Goal: Task Accomplishment & Management: Use online tool/utility

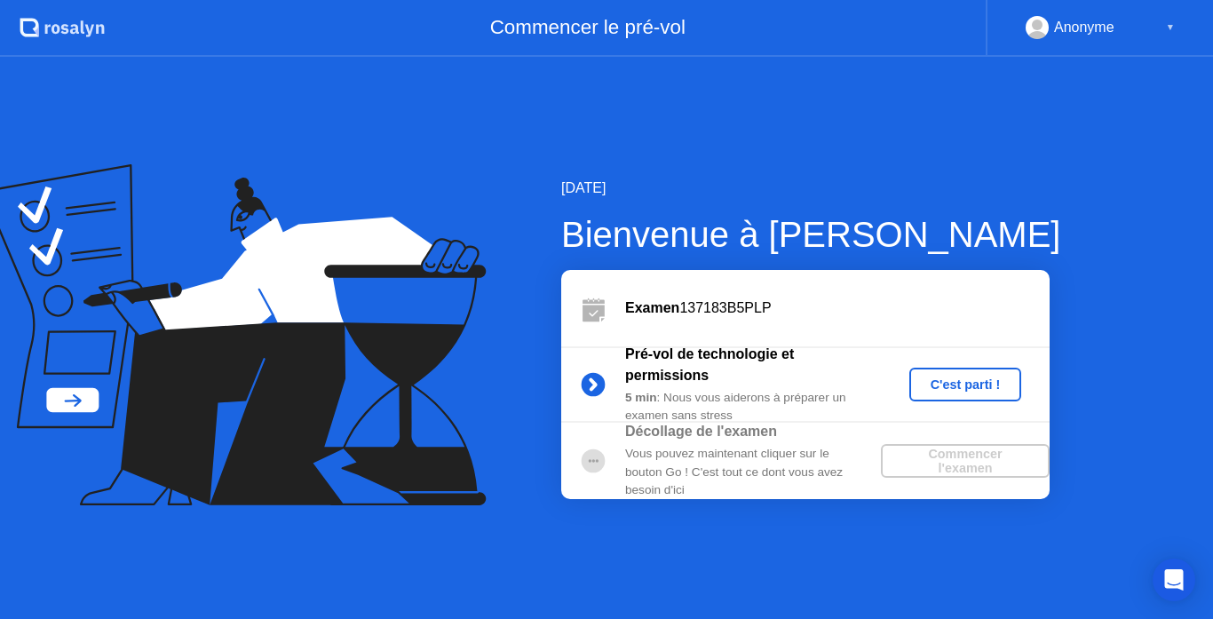
click at [946, 385] on div "C'est parti !" at bounding box center [966, 385] width 99 height 14
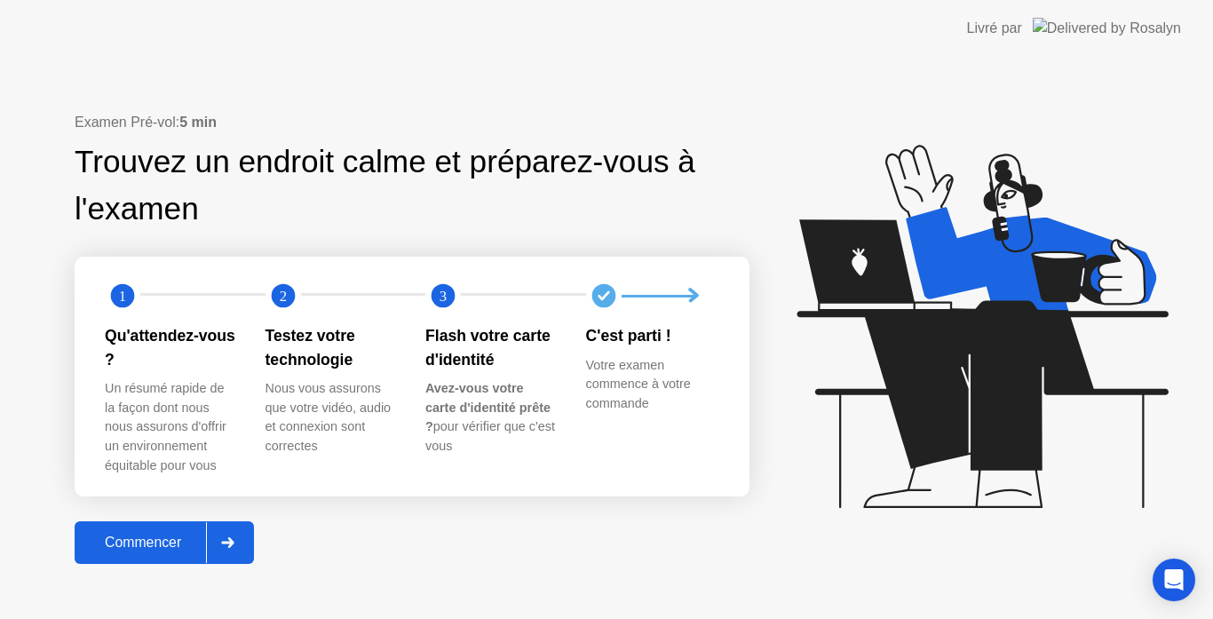
click at [164, 544] on div "Commencer" at bounding box center [143, 543] width 126 height 16
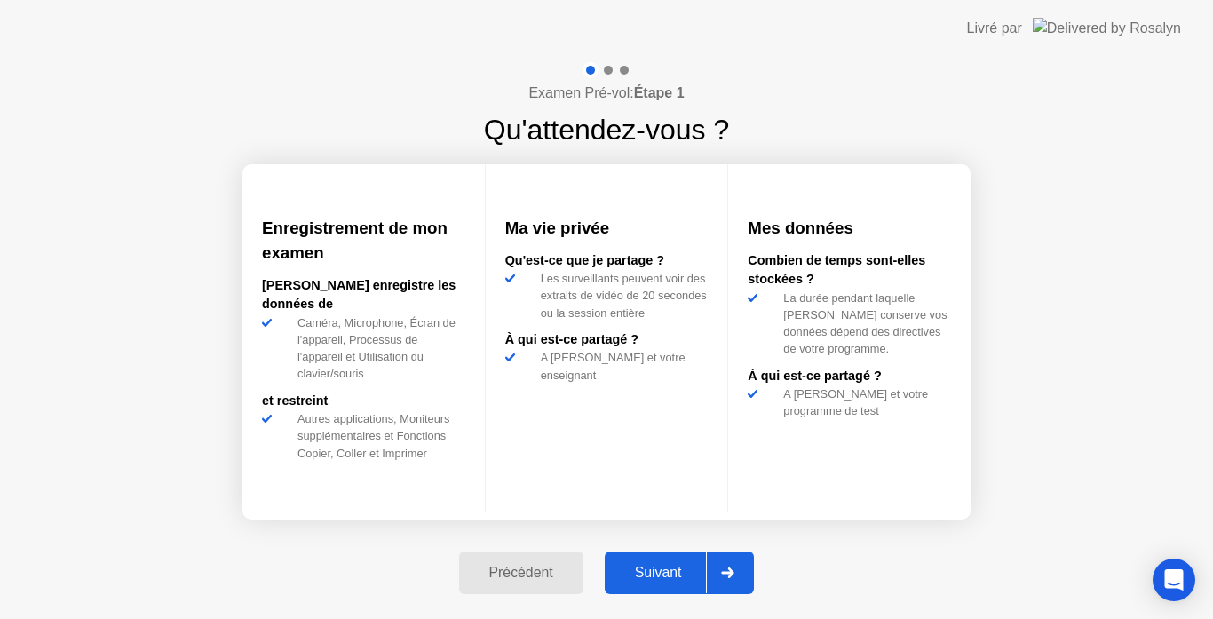
click at [664, 577] on div "Suivant" at bounding box center [658, 573] width 97 height 16
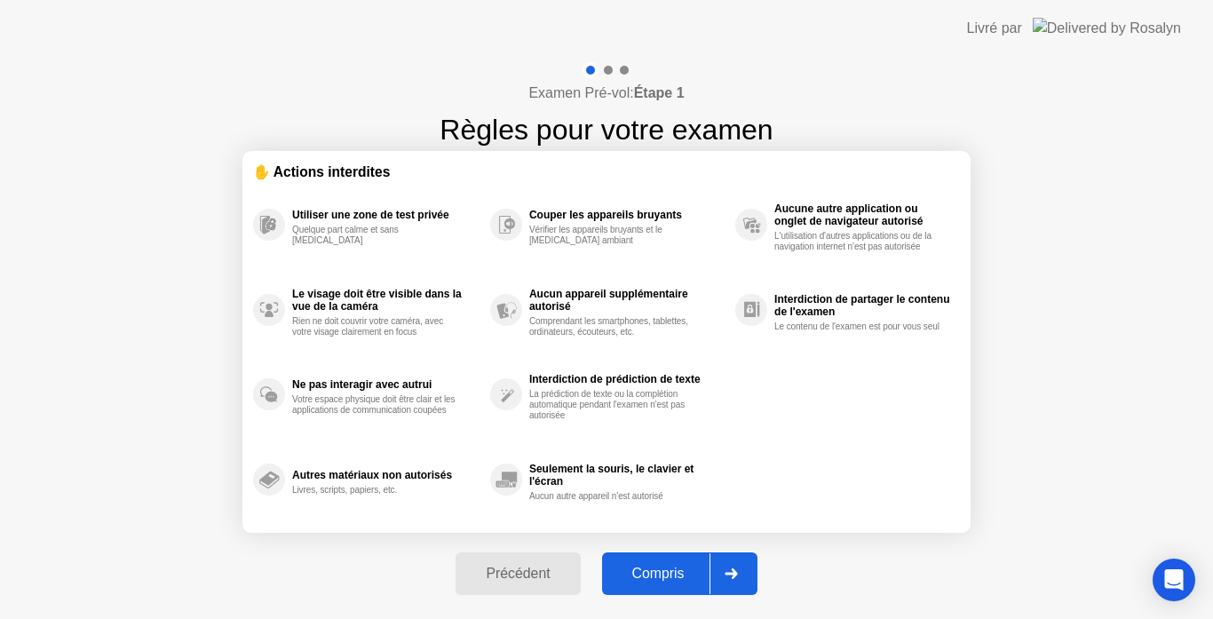
click at [668, 585] on button "Compris" at bounding box center [679, 574] width 155 height 43
select select "**********"
select select "*******"
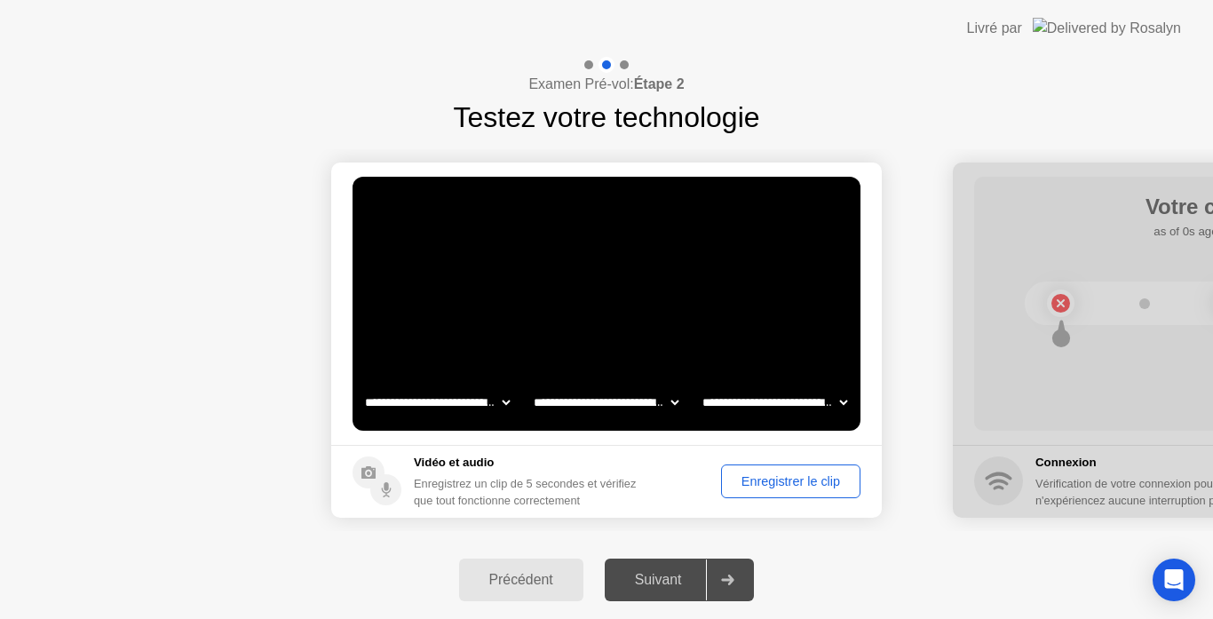
click at [761, 481] on div "Enregistrer le clip" at bounding box center [791, 481] width 127 height 14
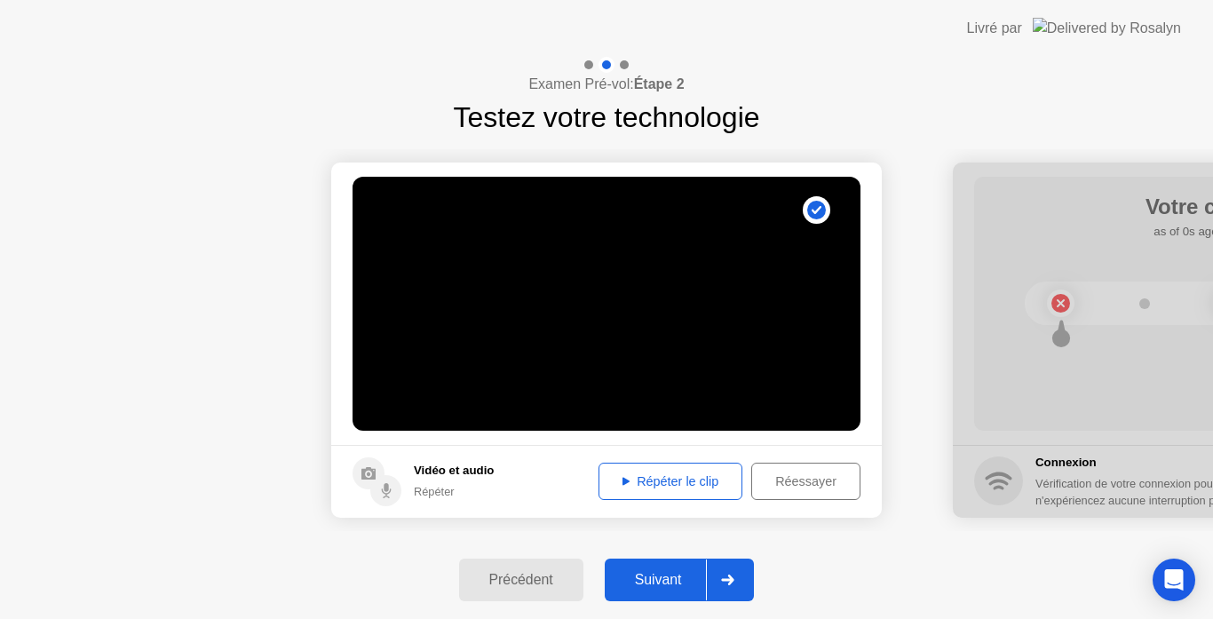
click at [671, 484] on div "Répéter le clip" at bounding box center [670, 481] width 131 height 14
click at [668, 569] on button "Suivant" at bounding box center [680, 580] width 150 height 43
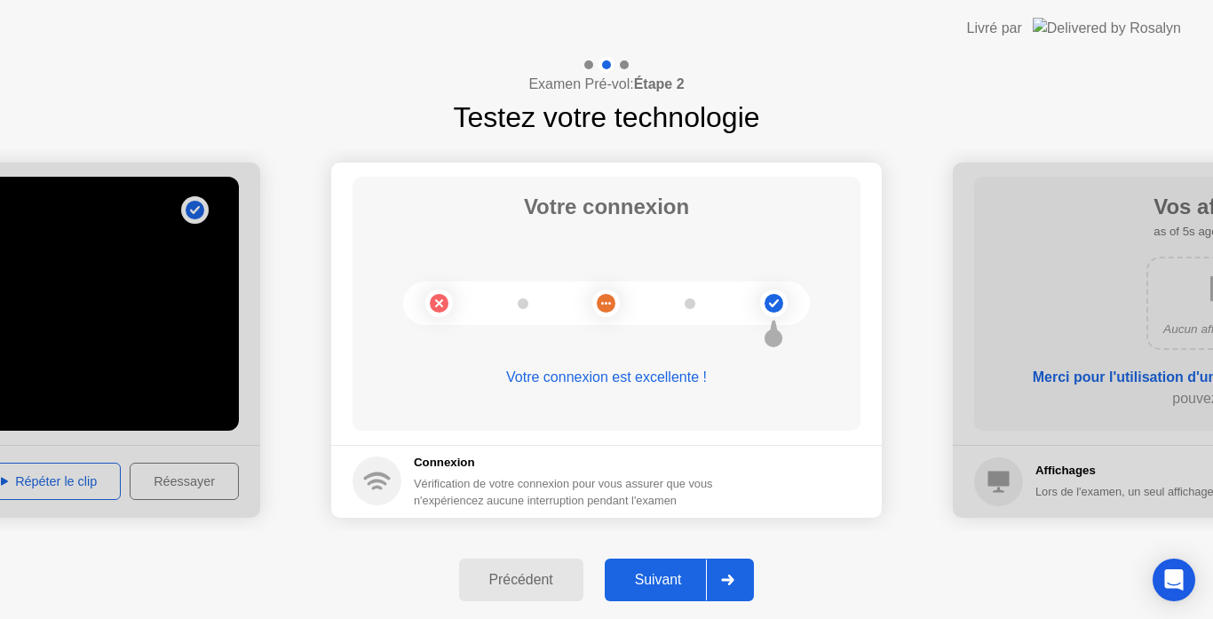
click at [656, 587] on div "Suivant" at bounding box center [658, 580] width 97 height 16
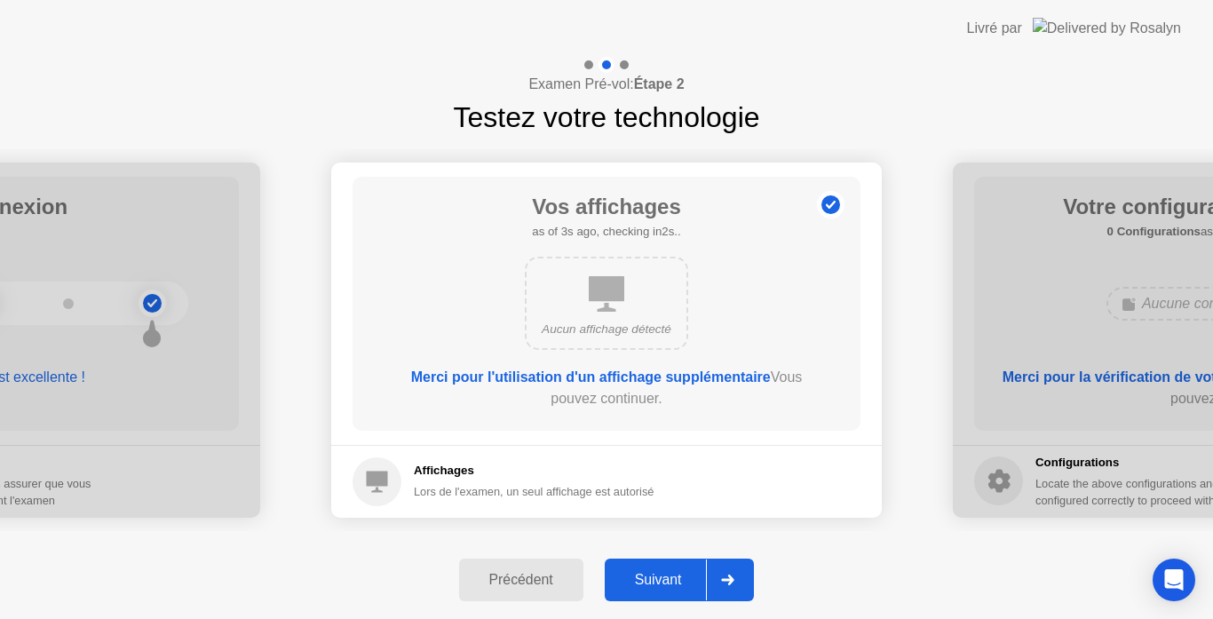
click at [660, 584] on div "Suivant" at bounding box center [658, 580] width 97 height 16
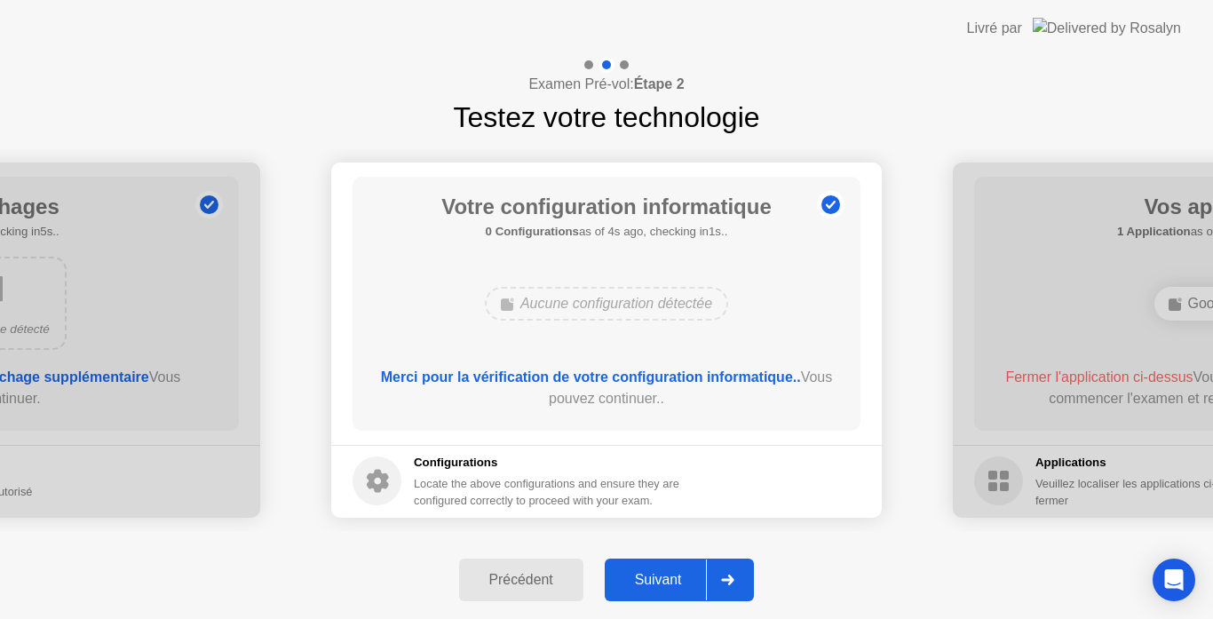
click at [663, 583] on div "Suivant" at bounding box center [658, 580] width 97 height 16
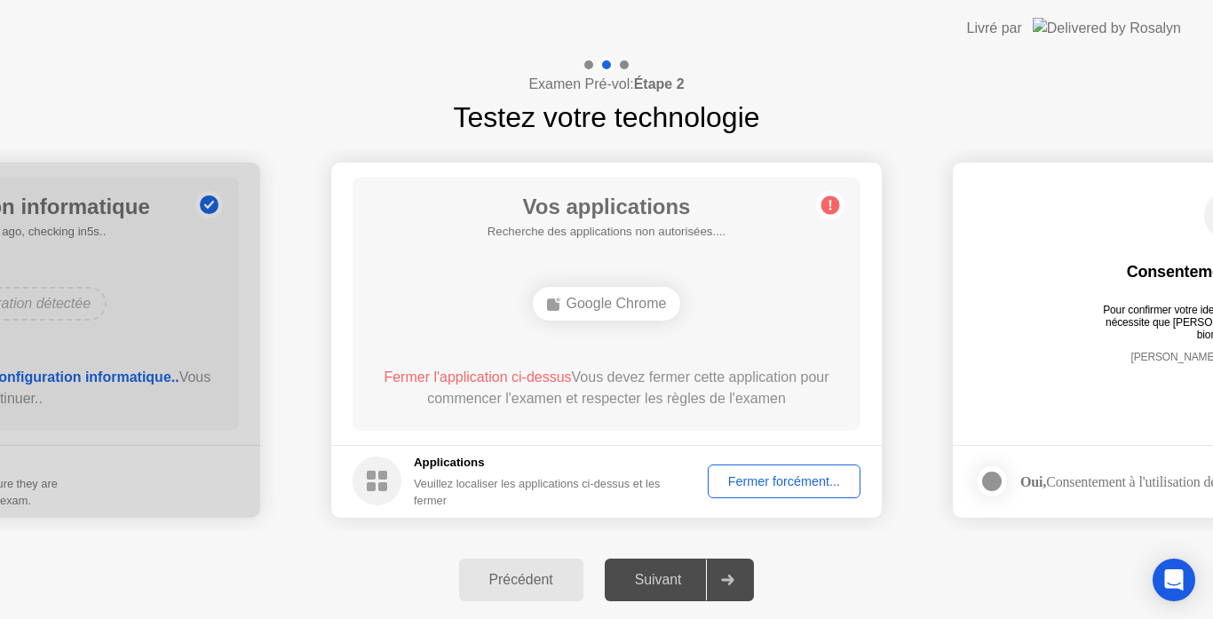
click at [745, 484] on div "Fermer forcément..." at bounding box center [784, 481] width 140 height 14
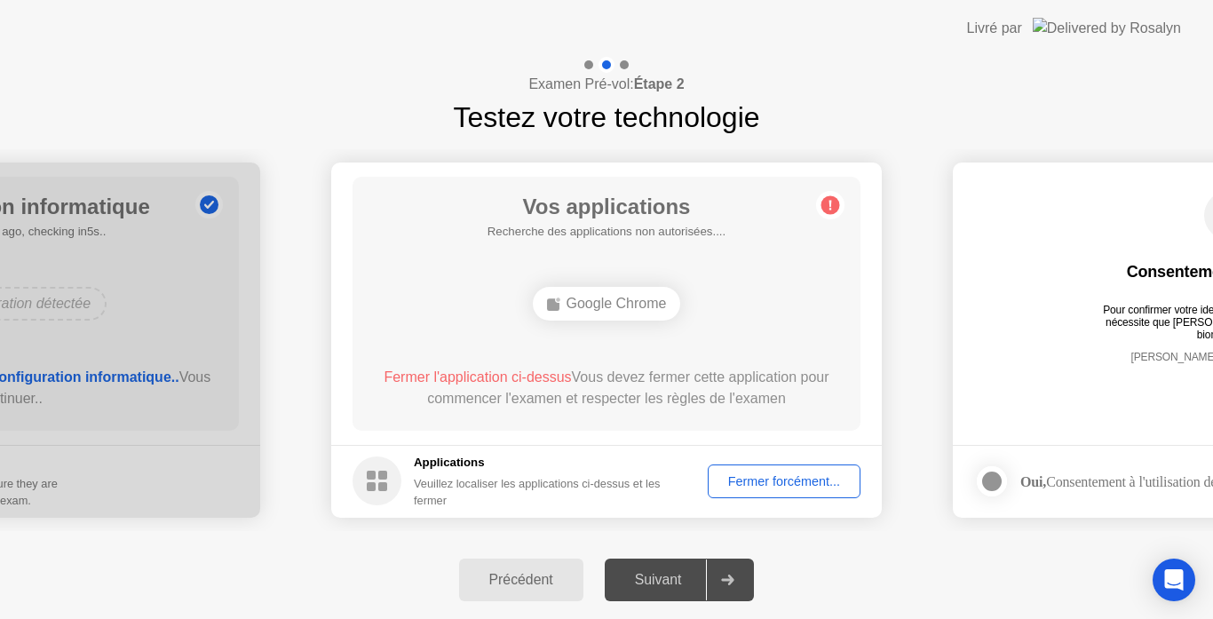
click at [761, 474] on div "Fermer forcément..." at bounding box center [784, 481] width 140 height 14
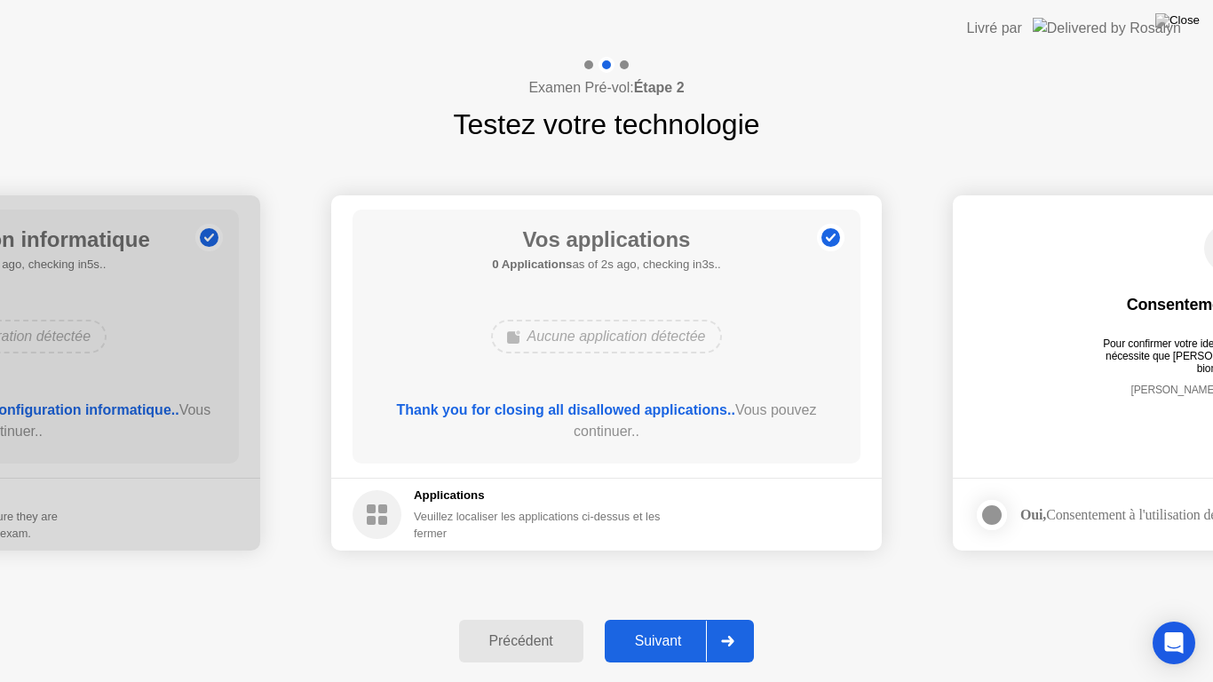
click at [654, 618] on div "Suivant" at bounding box center [658, 641] width 97 height 16
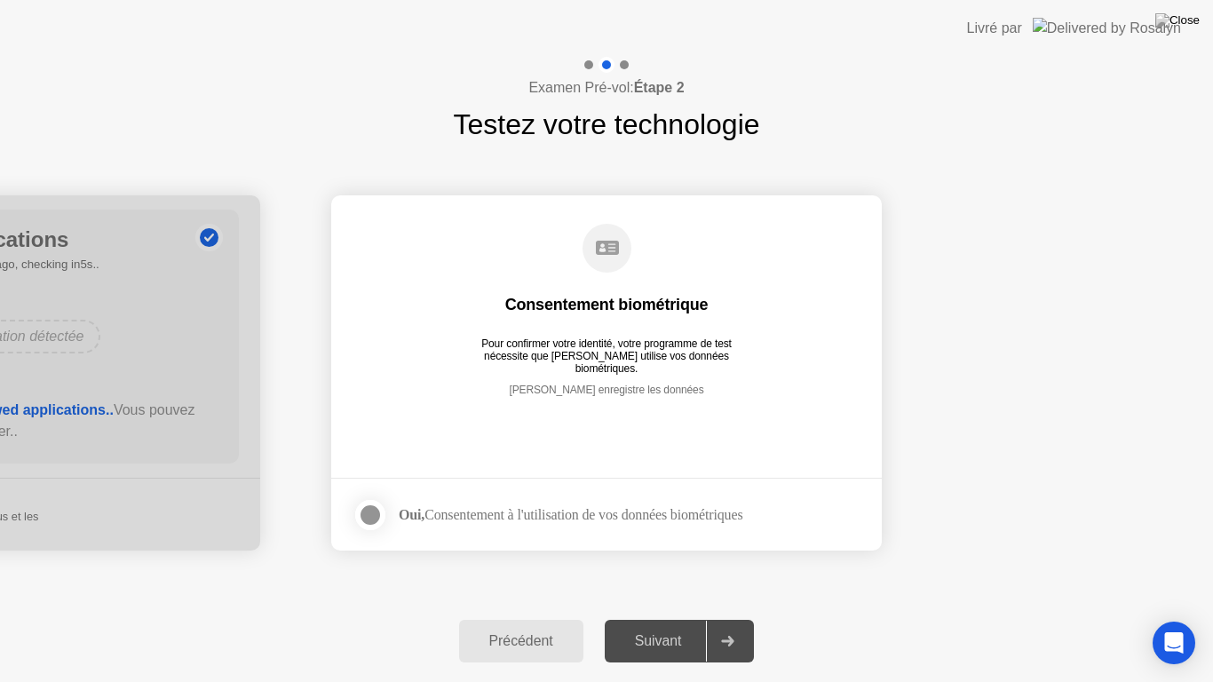
click at [375, 512] on div at bounding box center [370, 515] width 21 height 21
click at [657, 618] on div "Suivant" at bounding box center [658, 641] width 97 height 16
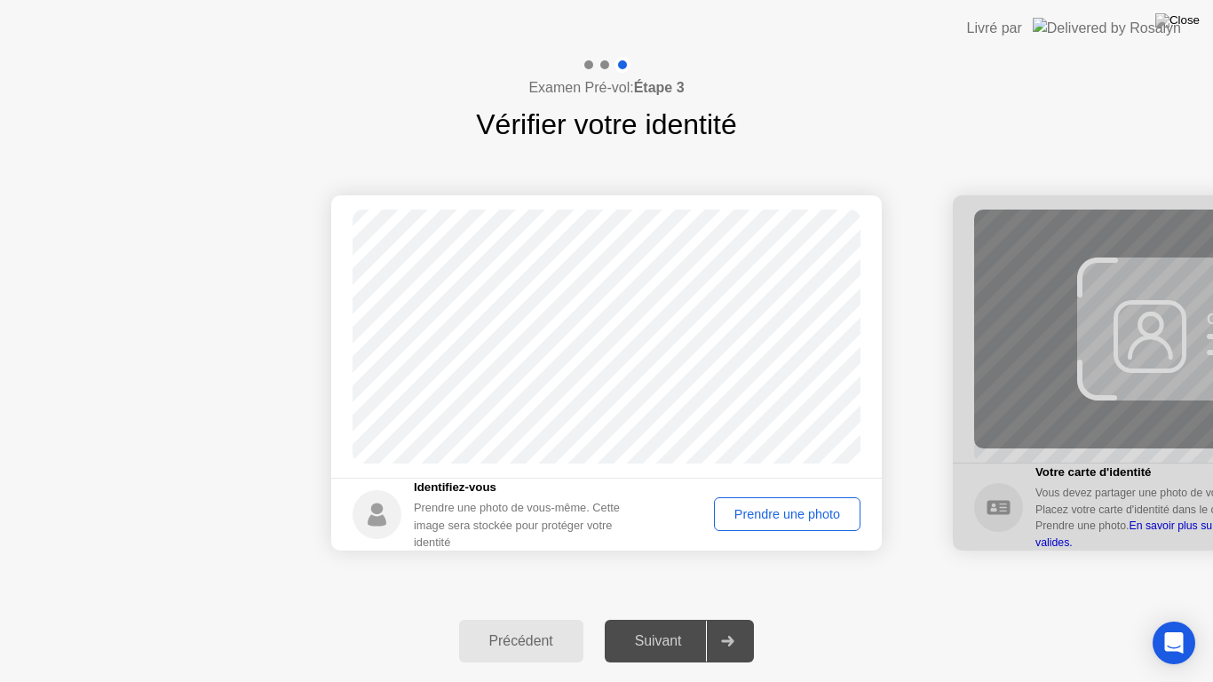
click at [735, 515] on div "Prendre une photo" at bounding box center [787, 514] width 134 height 14
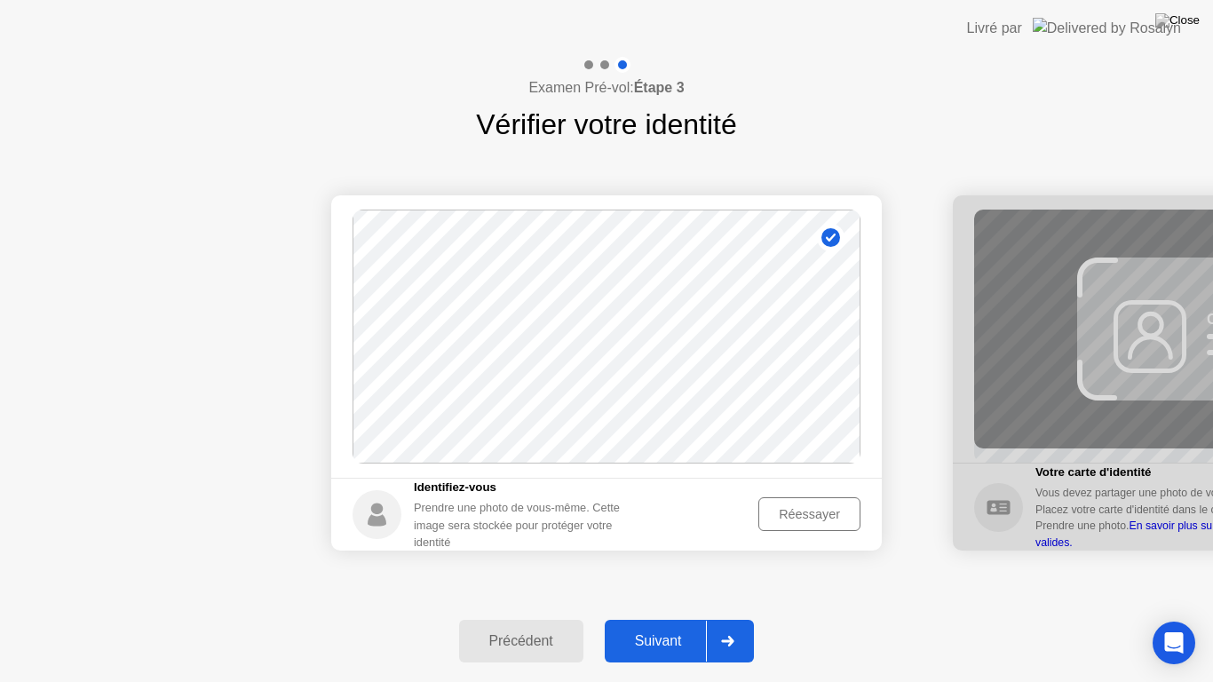
click at [669, 618] on div "Suivant" at bounding box center [658, 641] width 97 height 16
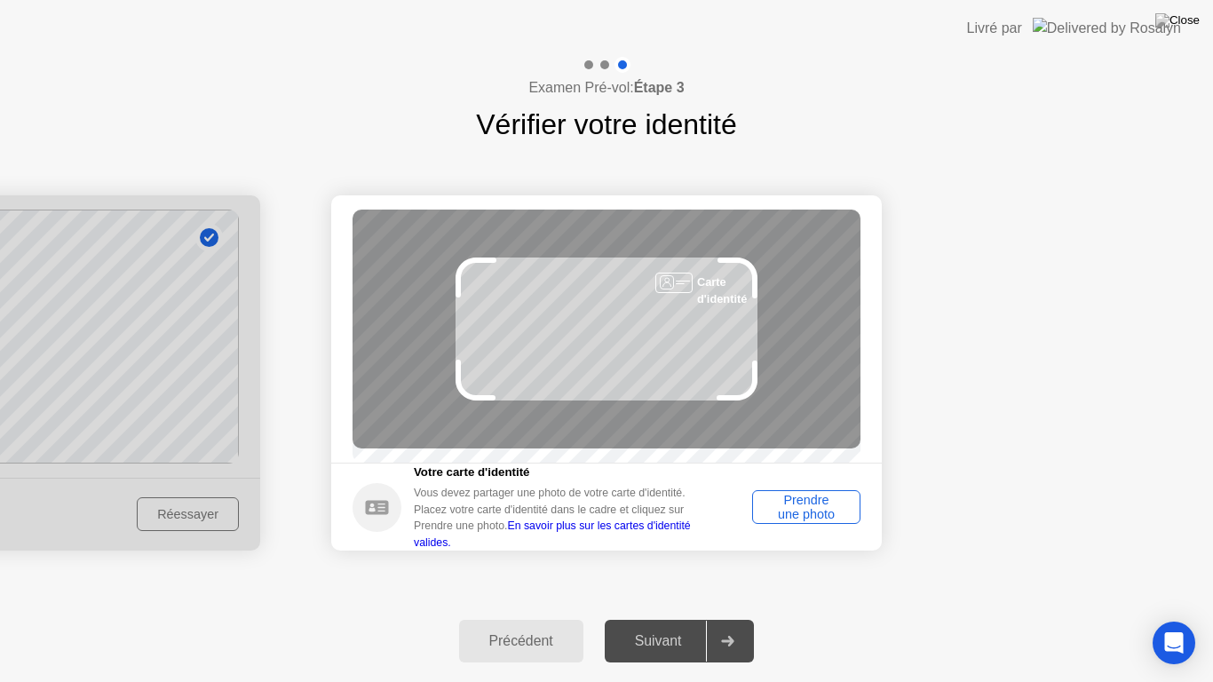
click at [798, 511] on div "Prendre une photo" at bounding box center [807, 507] width 96 height 28
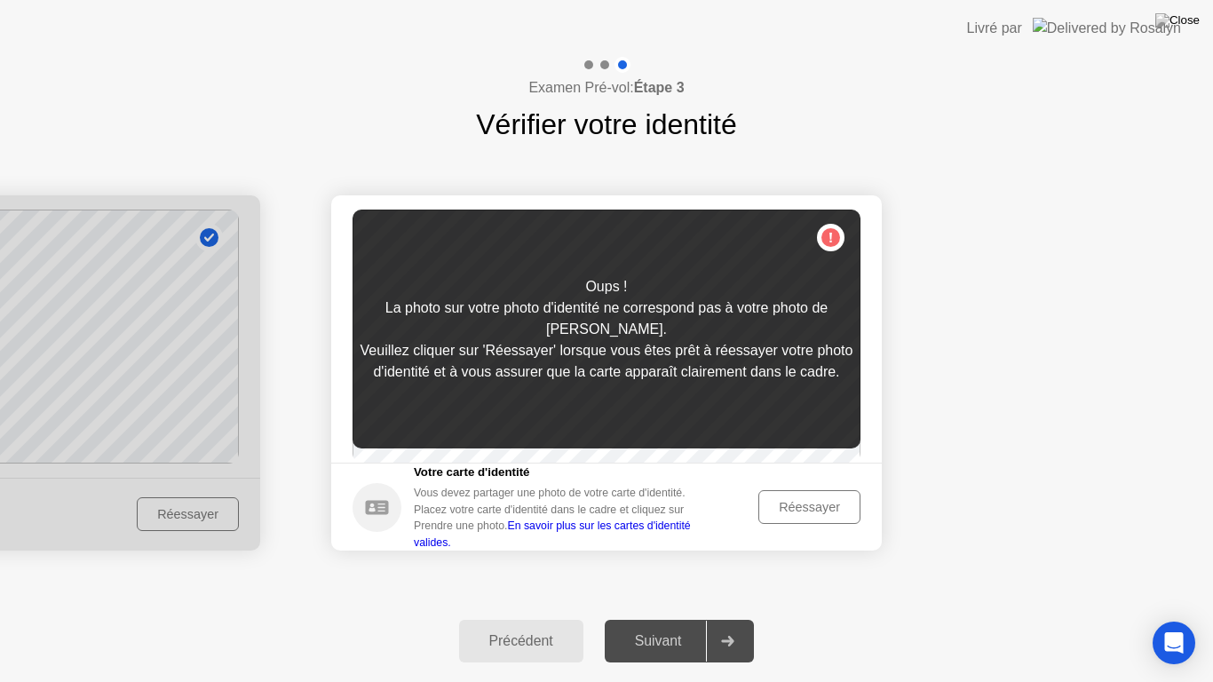
click at [810, 514] on div "Réessayer" at bounding box center [810, 507] width 90 height 14
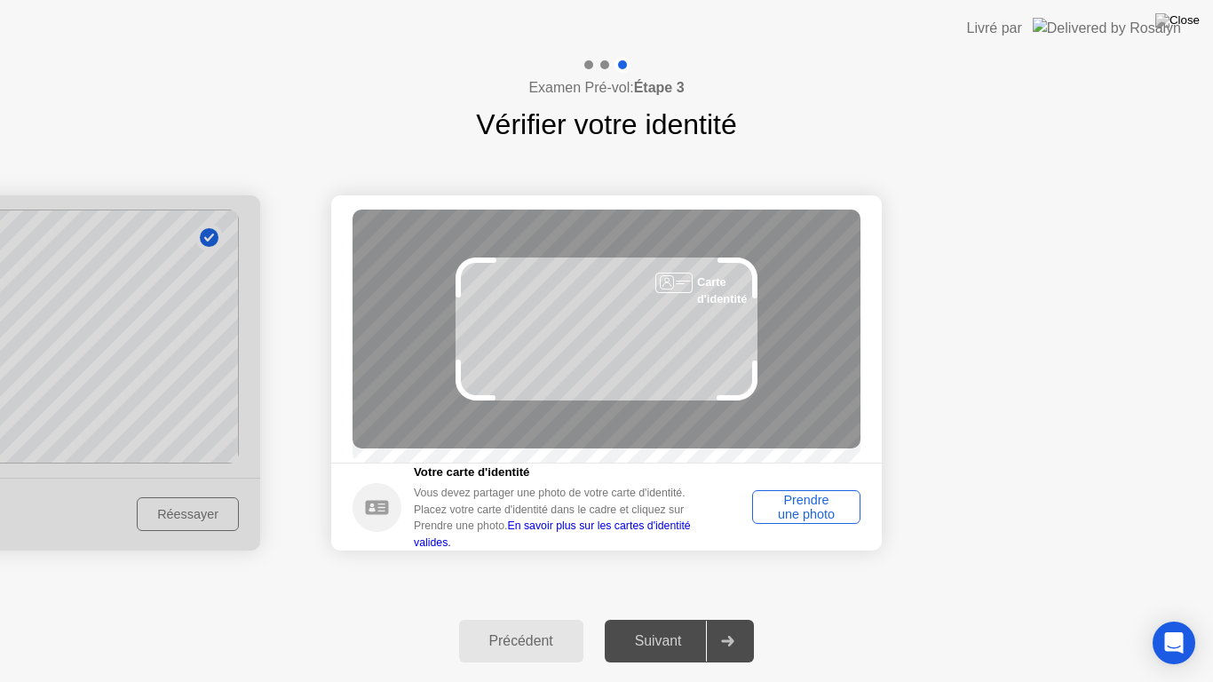
click at [815, 516] on div "Prendre une photo" at bounding box center [807, 507] width 96 height 28
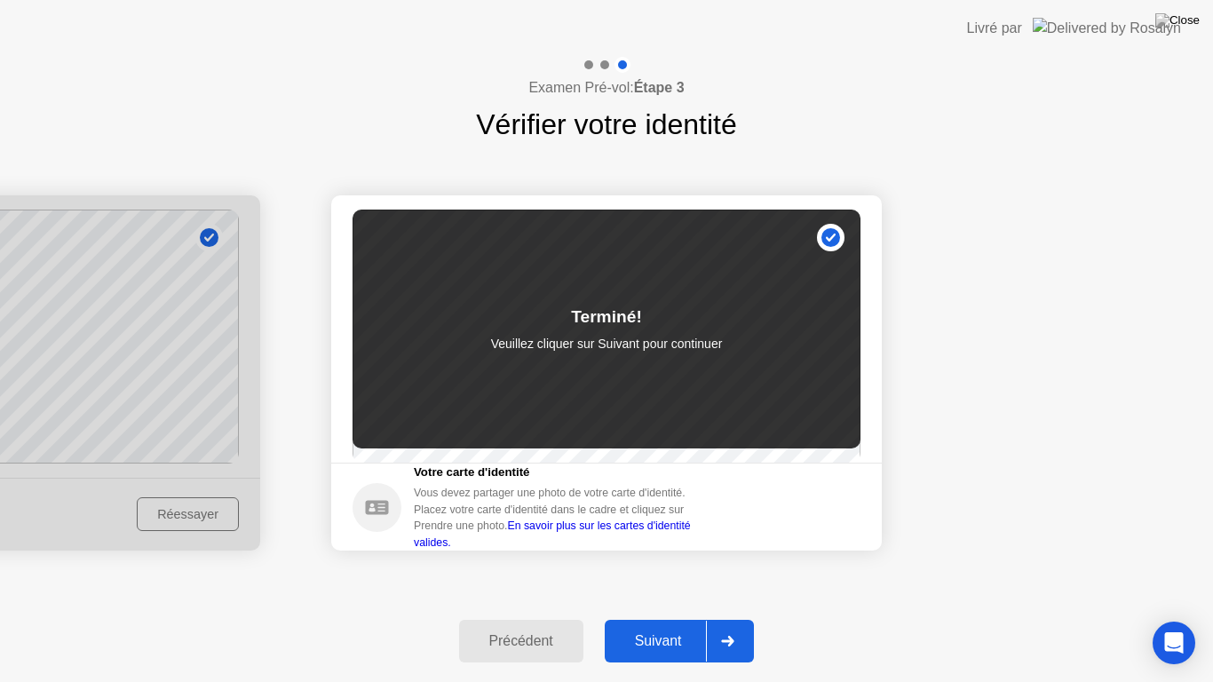
click at [656, 618] on div "Suivant" at bounding box center [658, 641] width 97 height 16
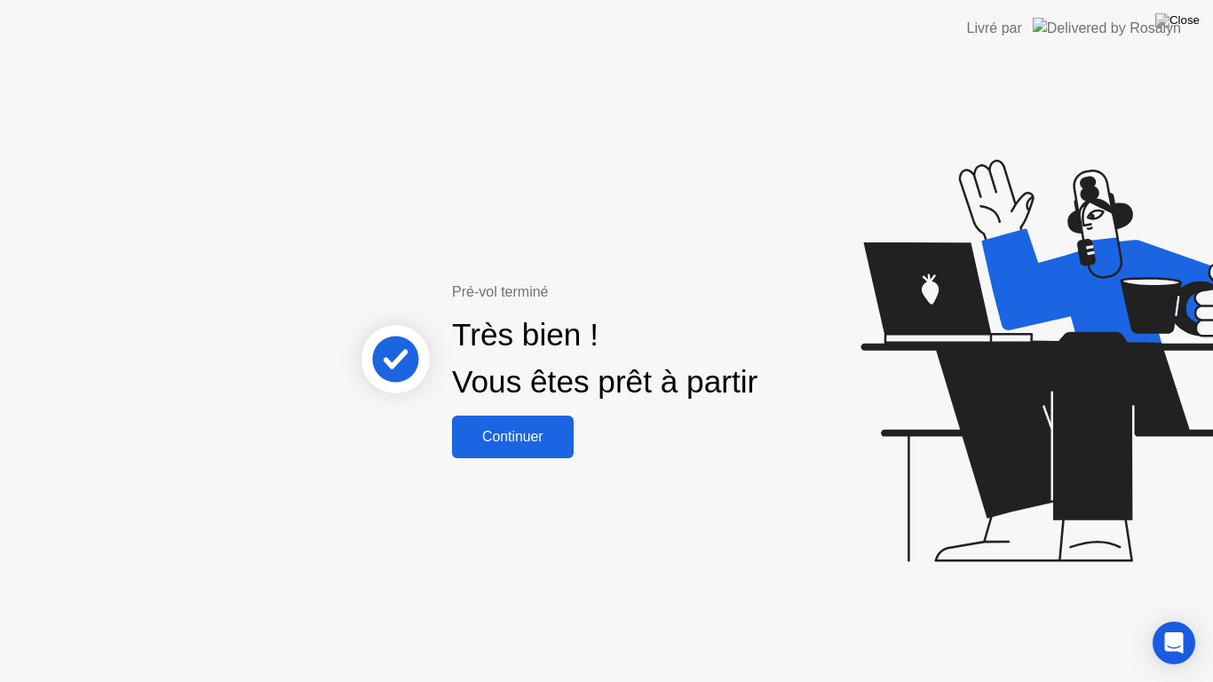
click at [502, 429] on div "Continuer" at bounding box center [512, 437] width 111 height 16
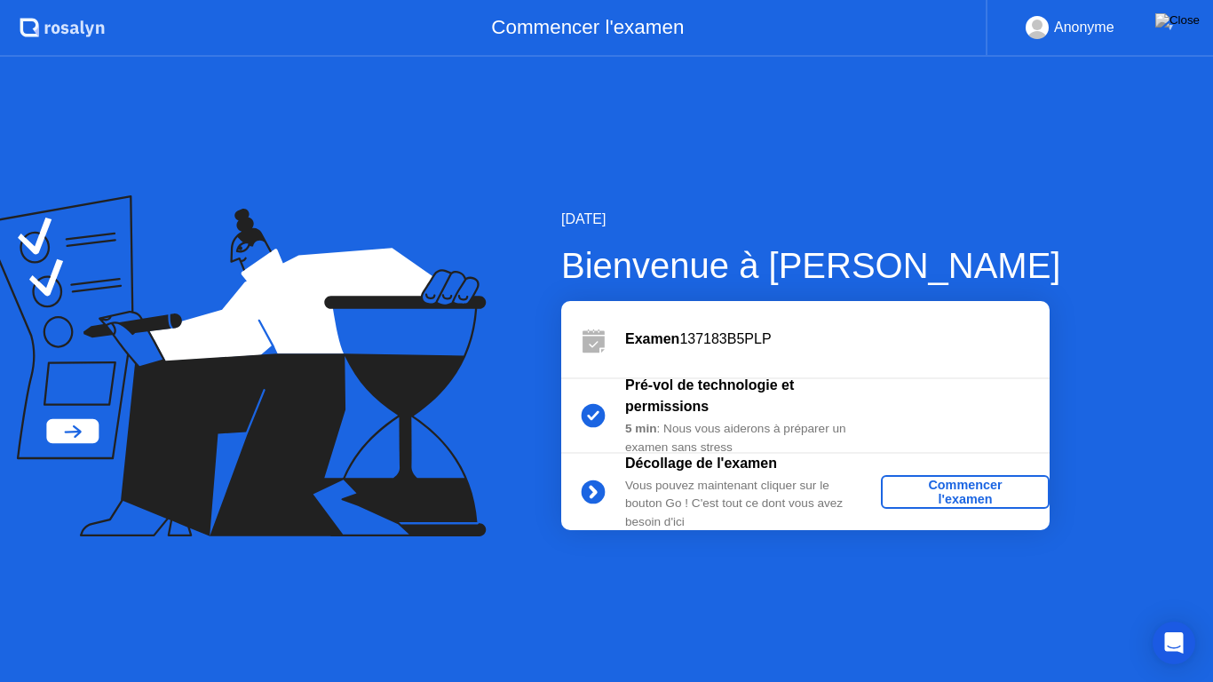
click at [935, 492] on div "Commencer l'examen" at bounding box center [965, 492] width 155 height 28
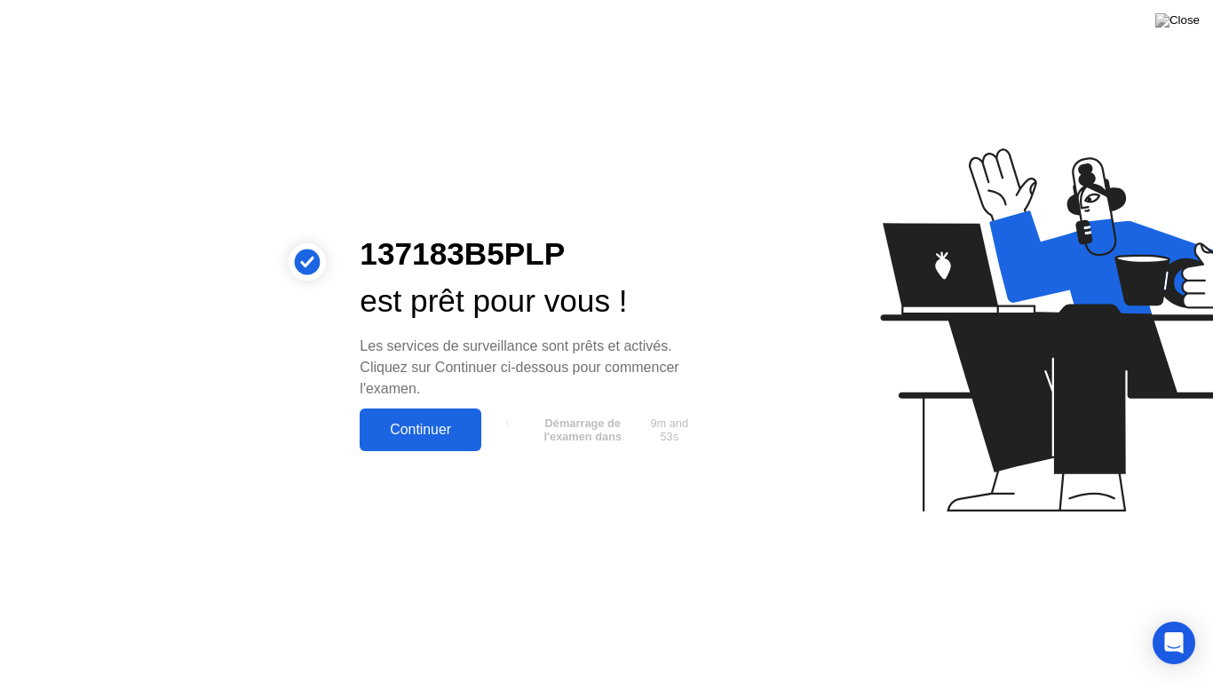
click at [410, 422] on div "Continuer" at bounding box center [420, 430] width 111 height 16
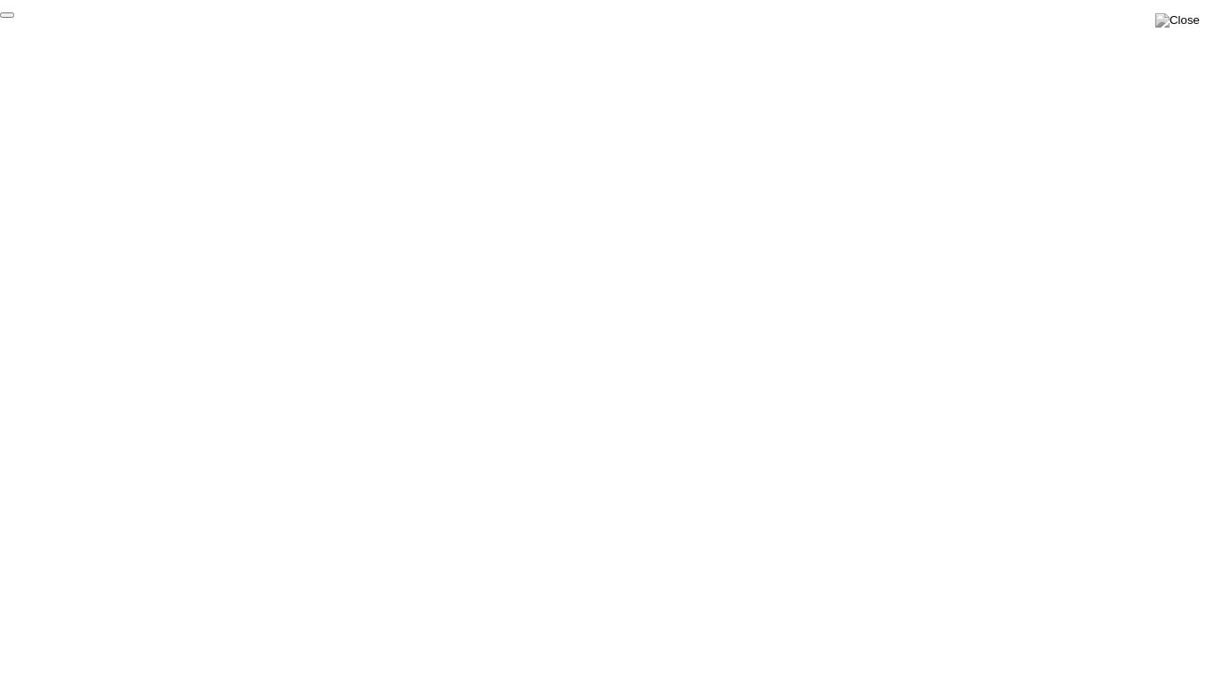
click div "End Proctoring Session"
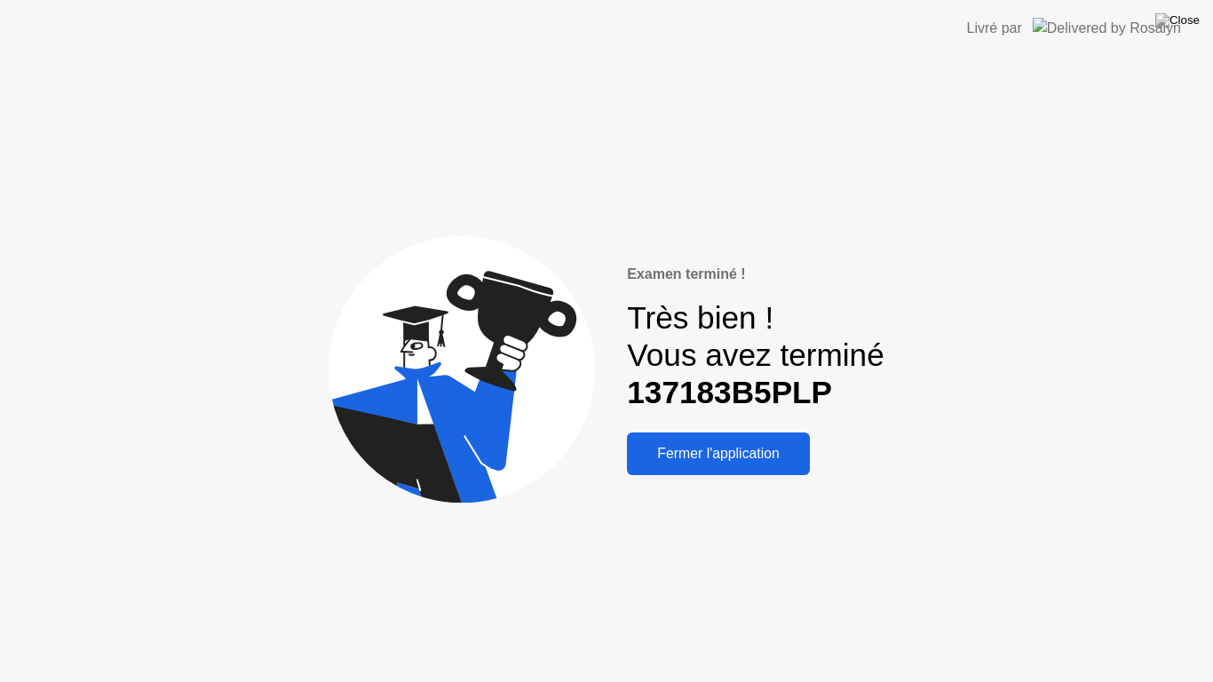
click at [768, 460] on div "Fermer l'application" at bounding box center [718, 454] width 172 height 16
